Goal: Task Accomplishment & Management: Manage account settings

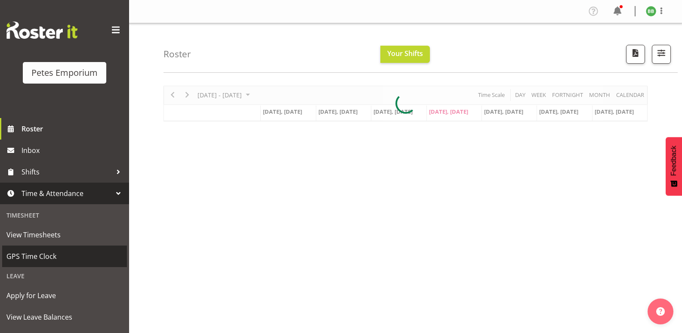
click at [61, 260] on span "GPS Time Clock" at bounding box center [64, 256] width 116 height 13
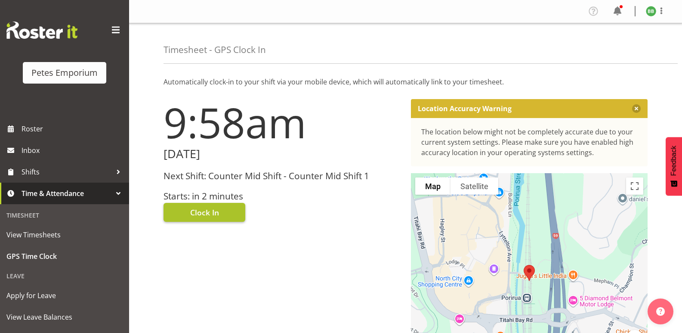
click at [217, 209] on span "Clock In" at bounding box center [204, 211] width 29 height 11
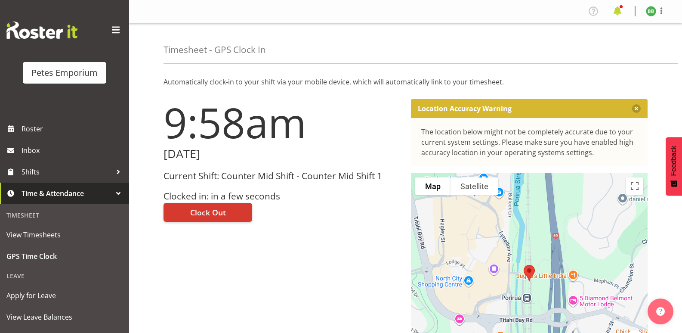
click at [618, 9] on span at bounding box center [617, 11] width 14 height 14
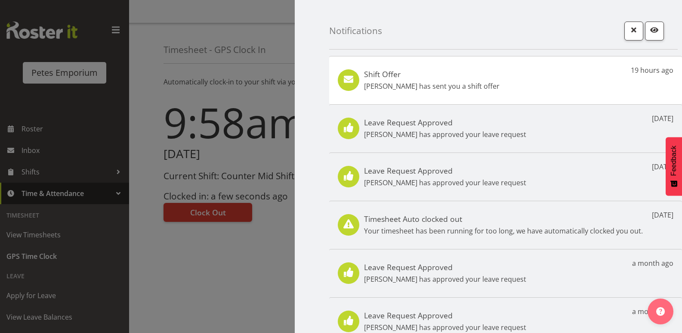
click at [424, 80] on div "Shift Offer [PERSON_NAME] has sent you a shift offer" at bounding box center [432, 80] width 136 height 22
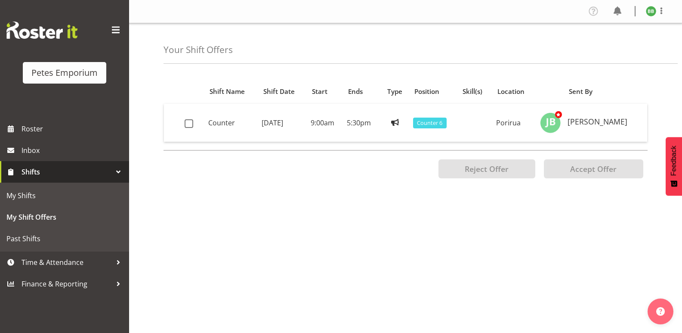
click at [666, 92] on div "Position Shift Name Shift Date Start Ends Type Position Skill(s) Location Sent …" at bounding box center [422, 242] width 518 height 344
click at [187, 125] on span at bounding box center [189, 123] width 9 height 9
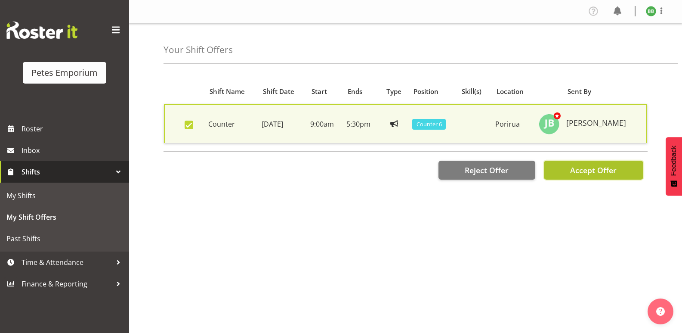
click at [592, 168] on span "Accept Offer" at bounding box center [593, 170] width 46 height 10
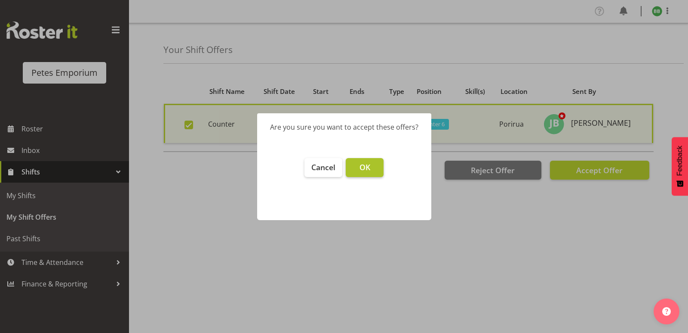
click at [366, 167] on span "OK" at bounding box center [365, 167] width 11 height 10
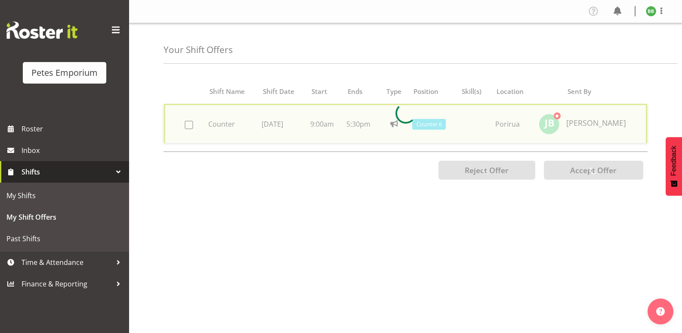
checkbox input "false"
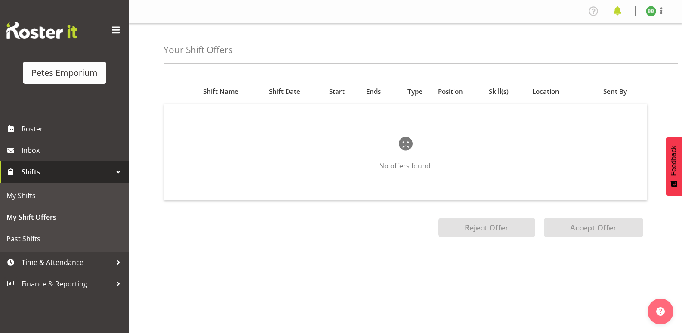
click at [616, 11] on span at bounding box center [617, 11] width 14 height 14
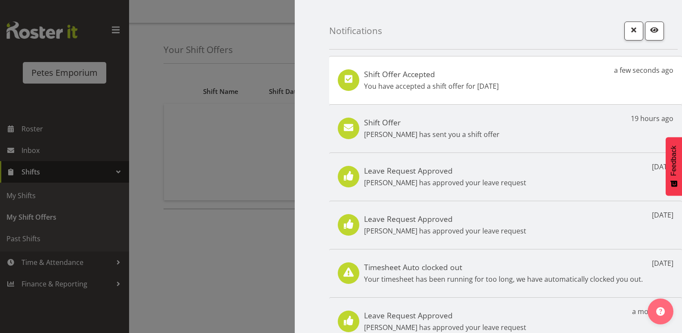
drag, startPoint x: 232, startPoint y: 145, endPoint x: 592, endPoint y: 50, distance: 372.0
click at [237, 145] on div at bounding box center [341, 166] width 682 height 333
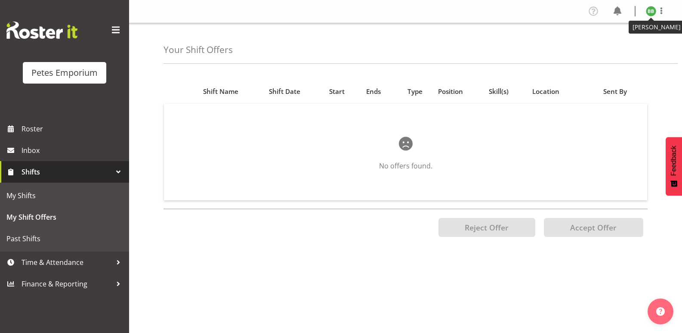
click at [647, 10] on img at bounding box center [651, 11] width 10 height 10
click at [610, 42] on link "Log Out" at bounding box center [625, 44] width 83 height 15
